Goal: Information Seeking & Learning: Learn about a topic

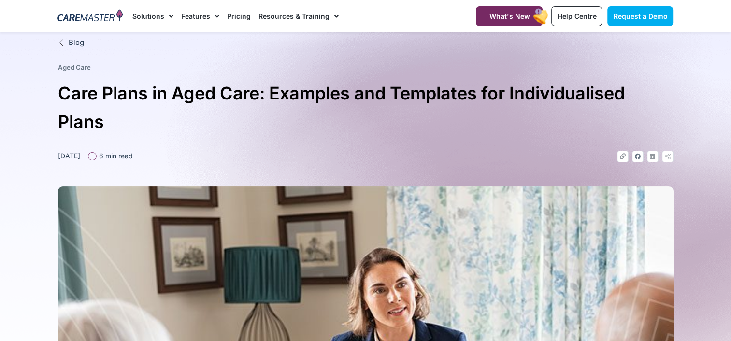
drag, startPoint x: 407, startPoint y: 0, endPoint x: 317, endPoint y: 87, distance: 125.1
click at [341, 76] on div "Blog Aged Care Care Plans in Aged Care: Examples and Templates for Individualis…" at bounding box center [365, 304] width 625 height 544
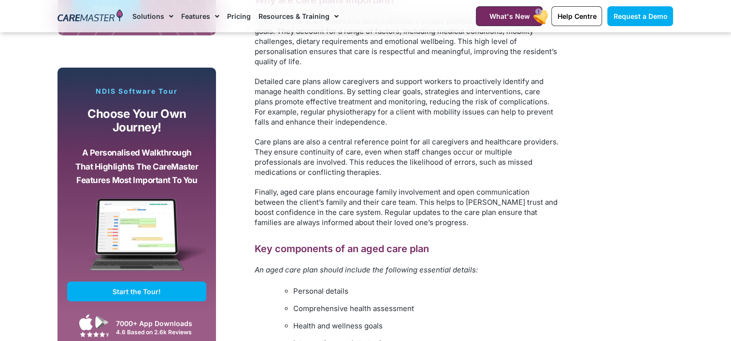
scroll to position [821, 0]
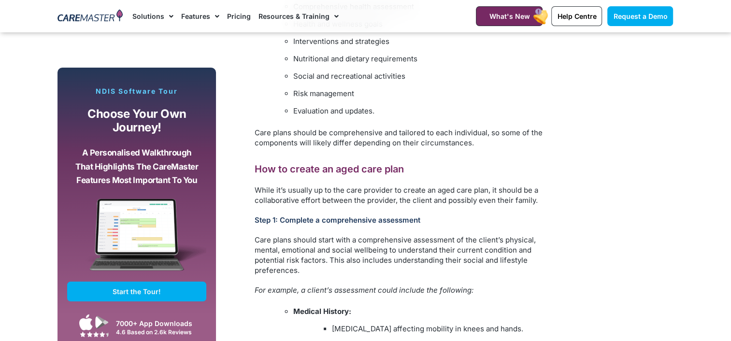
scroll to position [1160, 0]
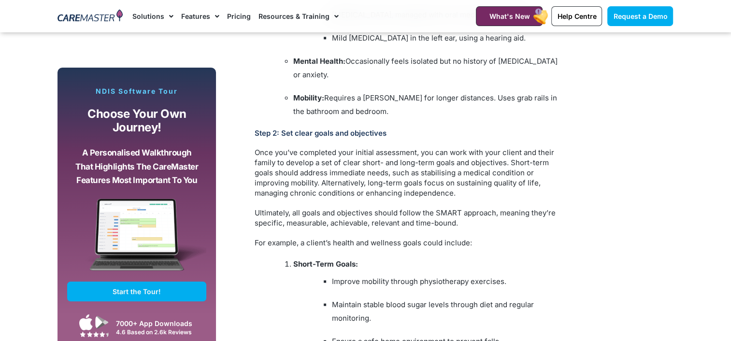
scroll to position [1450, 0]
click at [417, 194] on div "As an aged care provider or support worker, your goal is to provide individuali…" at bounding box center [407, 229] width 304 height 2139
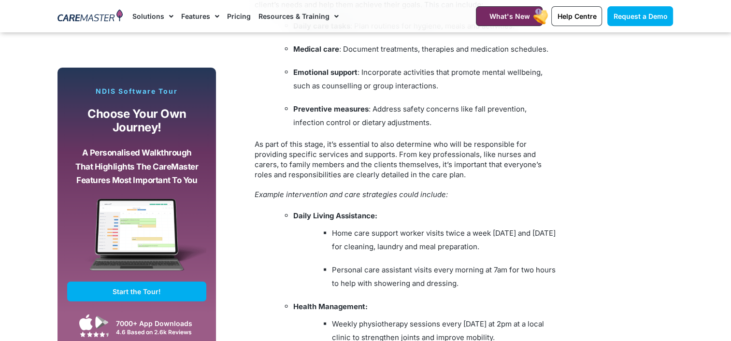
scroll to position [1981, 0]
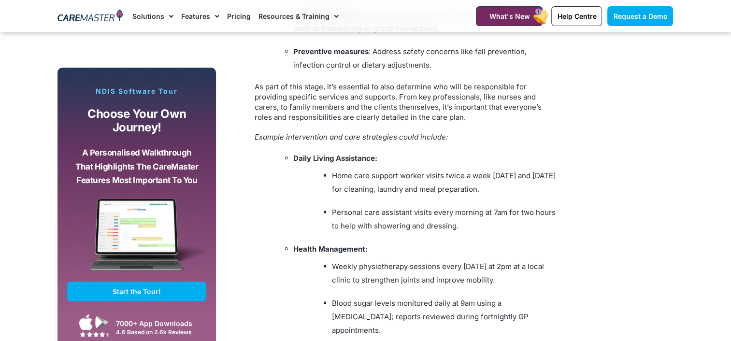
click at [417, 194] on li "Personal care assistant visits every morning at 7am for two hours to help with …" at bounding box center [445, 219] width 227 height 27
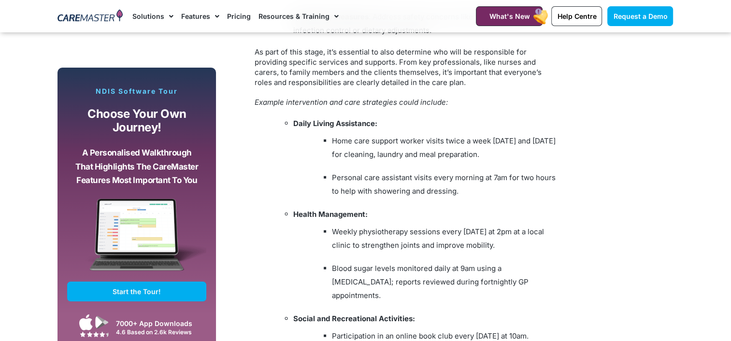
scroll to position [2078, 0]
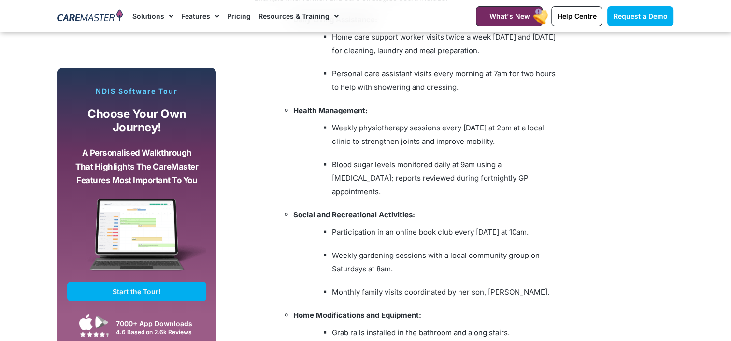
scroll to position [2174, 0]
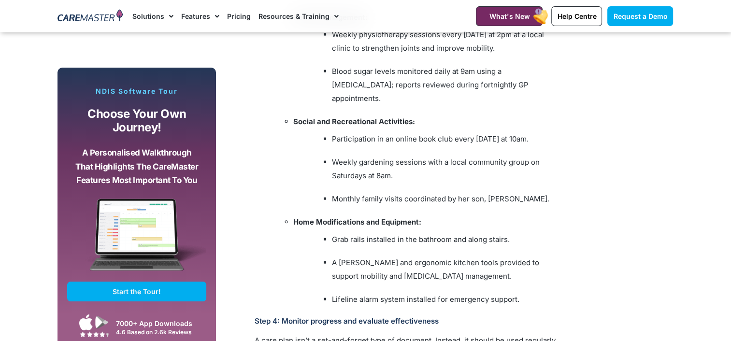
scroll to position [2271, 0]
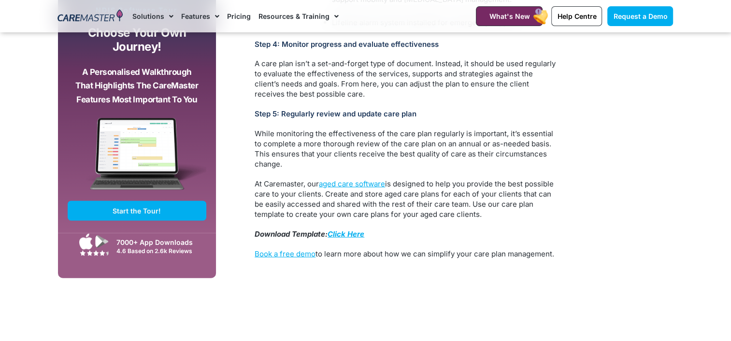
scroll to position [2513, 0]
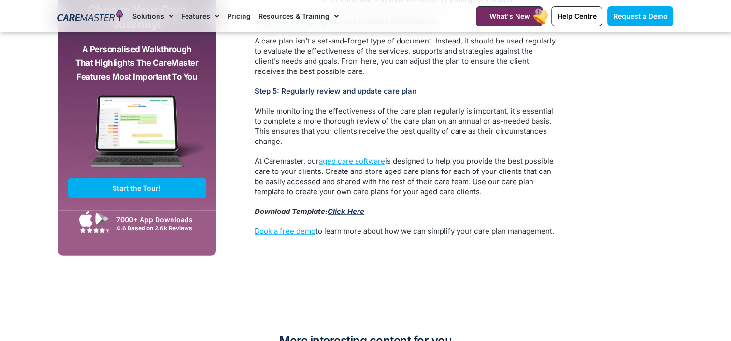
click at [345, 194] on link "Click Here" at bounding box center [346, 211] width 37 height 9
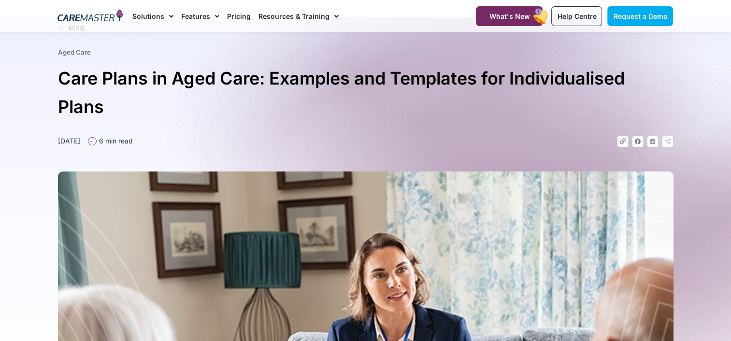
scroll to position [0, 0]
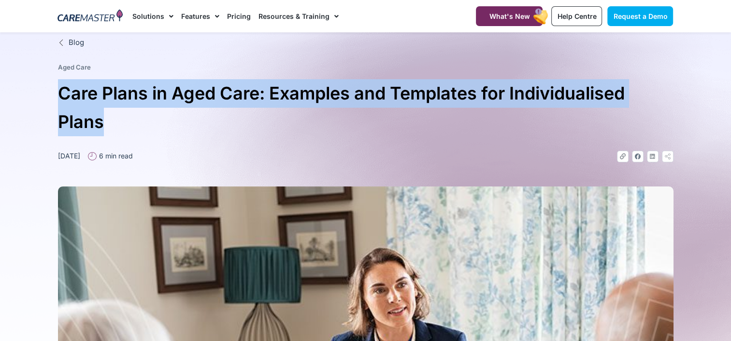
drag, startPoint x: 59, startPoint y: 84, endPoint x: 336, endPoint y: 115, distance: 278.6
click at [336, 115] on h1 "Care Plans in Aged Care: Examples and Templates for Individualised Plans" at bounding box center [366, 107] width 616 height 57
drag, startPoint x: 336, startPoint y: 115, endPoint x: 313, endPoint y: 96, distance: 29.9
copy h1 "Care Plans in Aged Care: Examples and Templates for Individualised Plans"
